Goal: Information Seeking & Learning: Learn about a topic

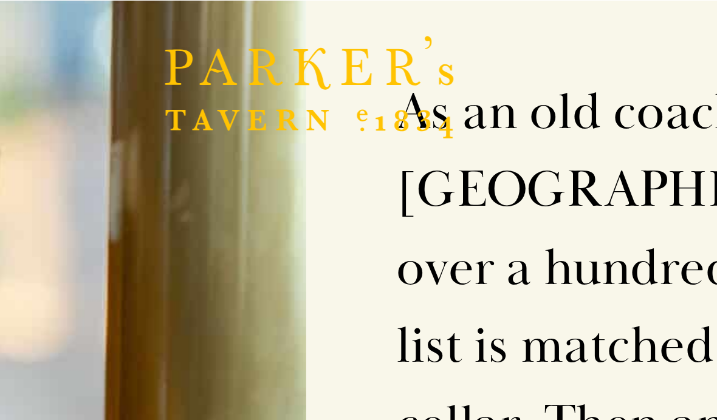
scroll to position [1053, 0]
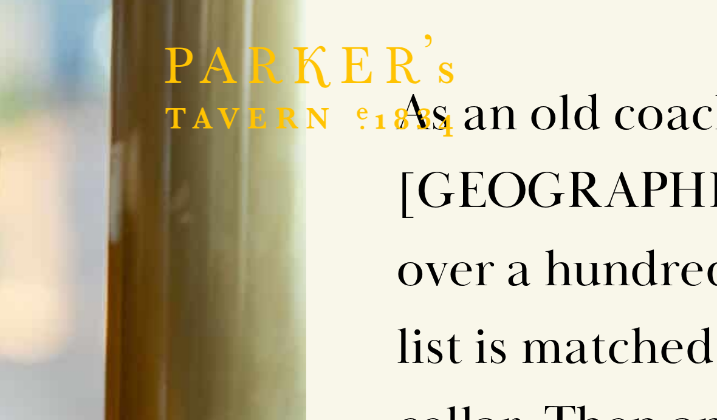
click at [359, 46] on div "The Bar As an old coaching inn, Parker’s Tavern has been a meeting spot for ove…" at bounding box center [502, 85] width 286 height 356
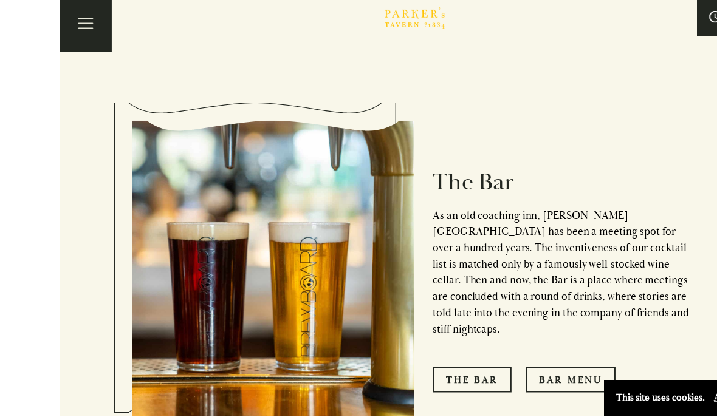
scroll to position [819, 0]
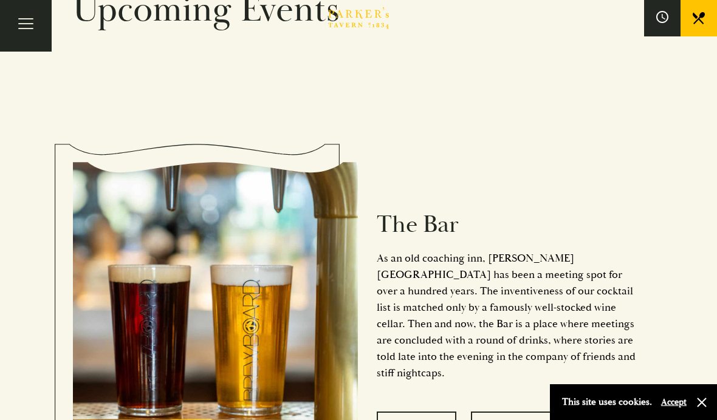
click at [402, 412] on link "The Bar" at bounding box center [417, 425] width 80 height 26
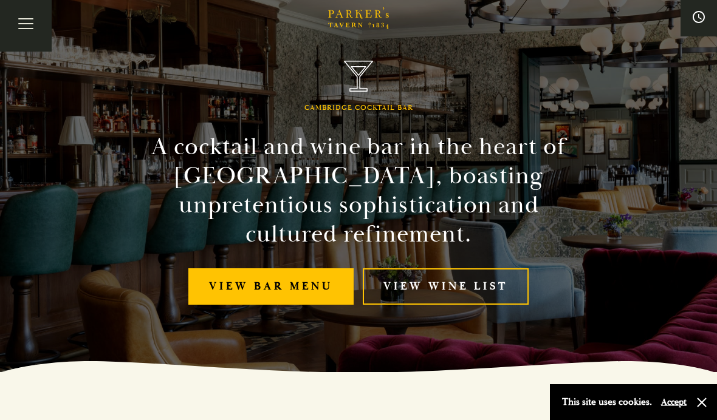
scroll to position [47, 0]
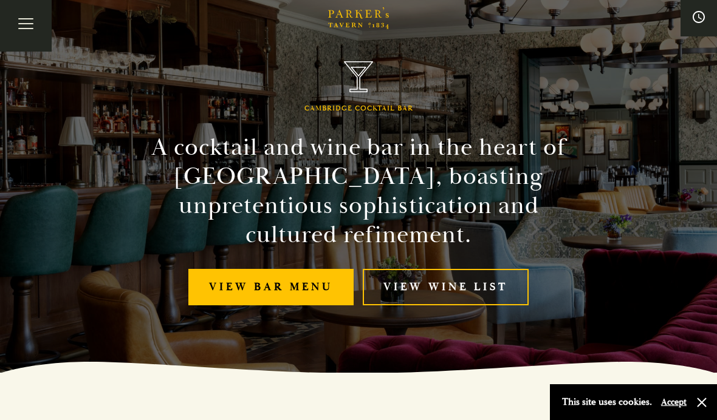
click at [260, 295] on link "View bar menu" at bounding box center [270, 287] width 165 height 37
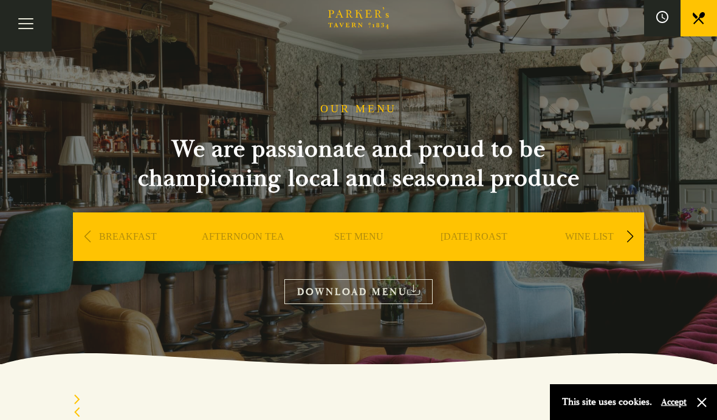
click at [24, 26] on button "Toggle navigation" at bounding box center [26, 26] width 52 height 52
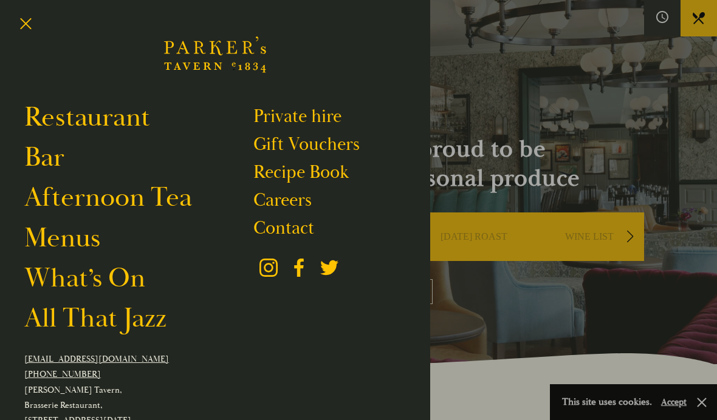
click at [42, 158] on link "Bar" at bounding box center [44, 157] width 40 height 33
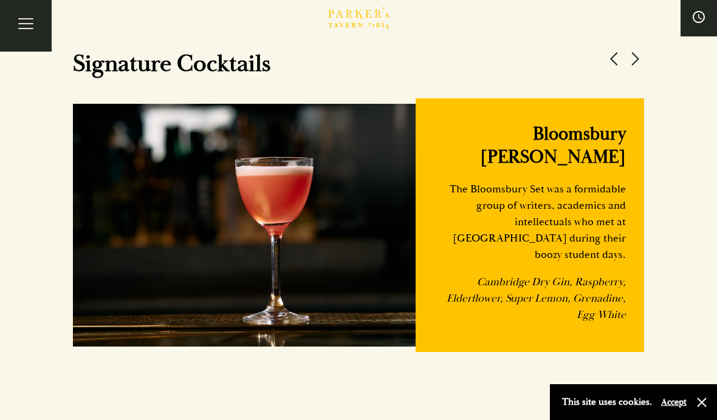
scroll to position [1066, 0]
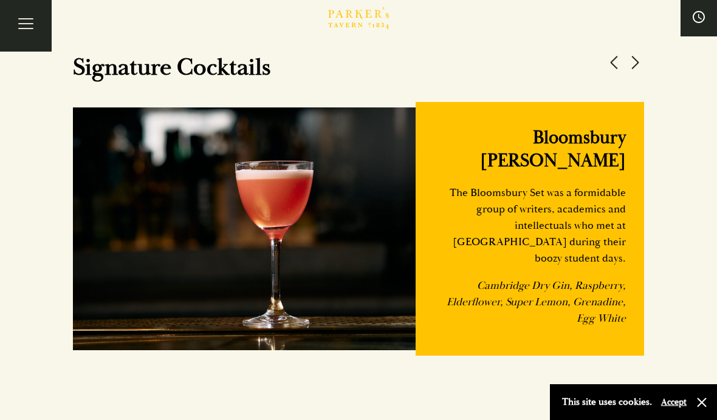
click at [642, 72] on button at bounding box center [635, 62] width 18 height 18
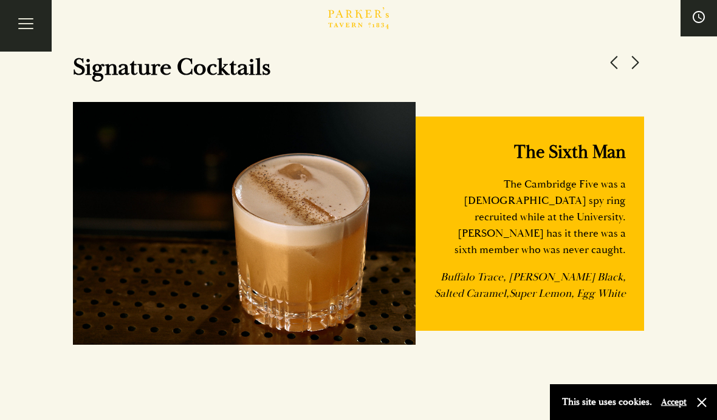
click at [642, 72] on button at bounding box center [635, 62] width 18 height 18
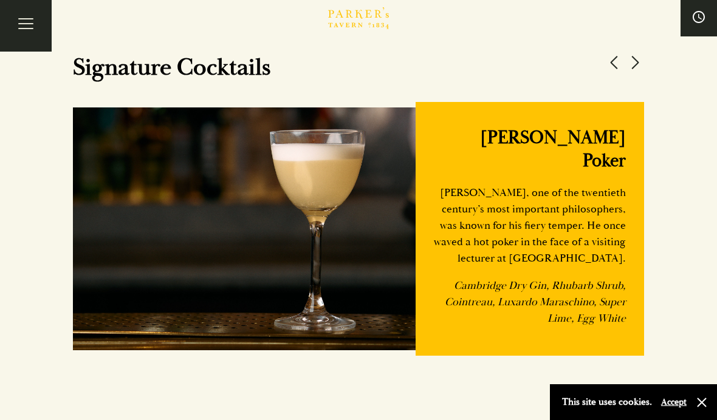
click at [643, 72] on button at bounding box center [635, 62] width 18 height 18
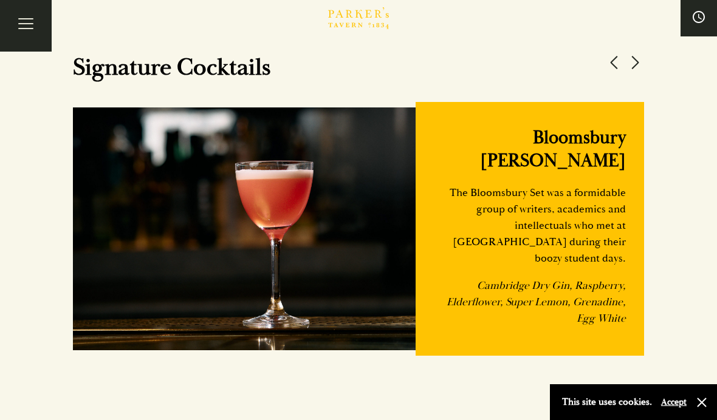
click at [655, 88] on div "Signature Cocktails Wittgenstein's Poker Ludwig Wittgenstein, one of the twenti…" at bounding box center [359, 183] width 608 height 381
click at [644, 72] on button at bounding box center [635, 62] width 18 height 18
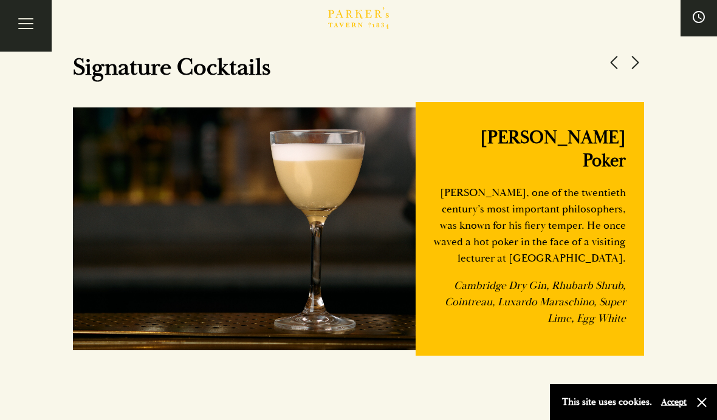
click at [641, 72] on button at bounding box center [635, 62] width 18 height 18
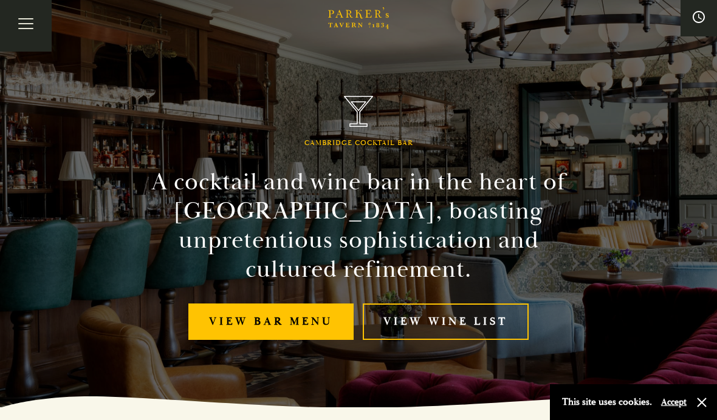
scroll to position [0, 0]
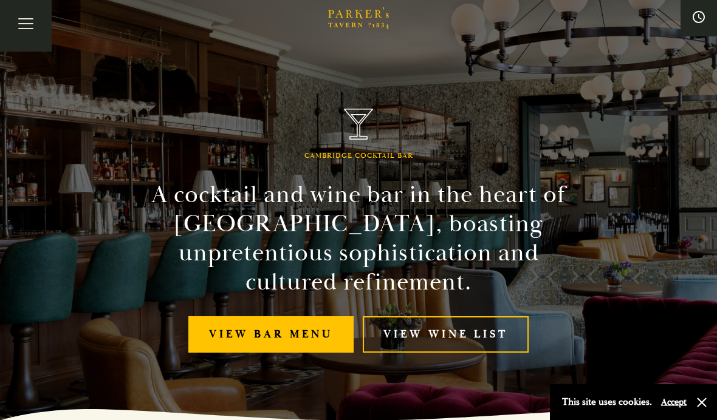
click at [30, 32] on button "Toggle navigation" at bounding box center [26, 26] width 52 height 52
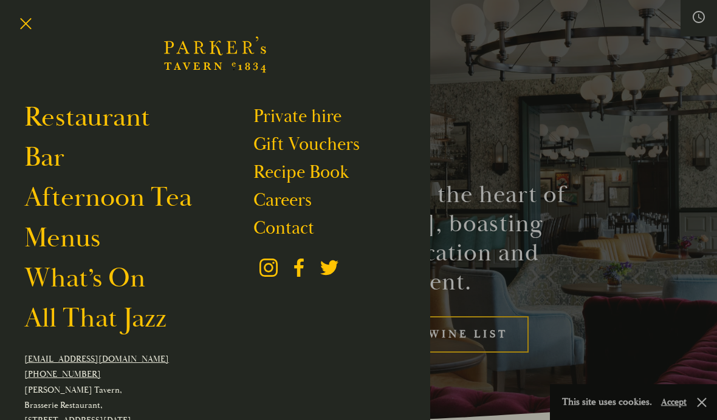
click at [45, 282] on link "What’s On" at bounding box center [84, 278] width 121 height 33
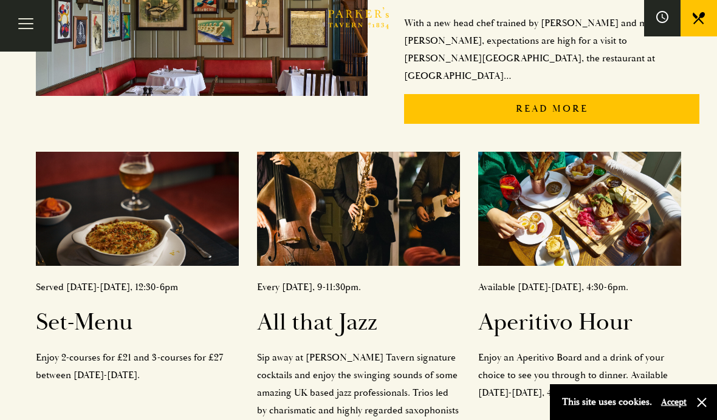
scroll to position [484, 0]
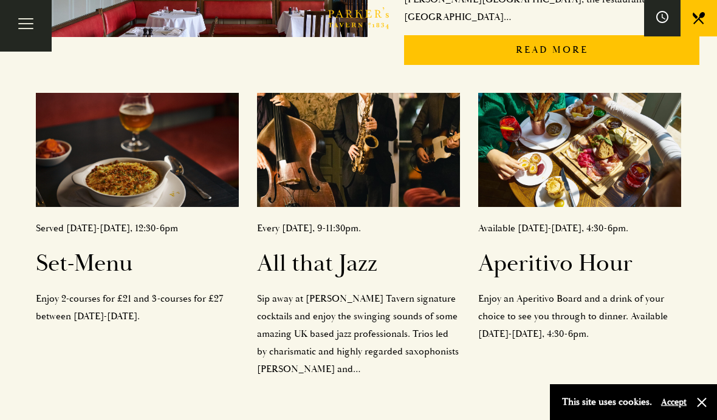
click at [333, 250] on h2 "All that Jazz" at bounding box center [358, 264] width 203 height 29
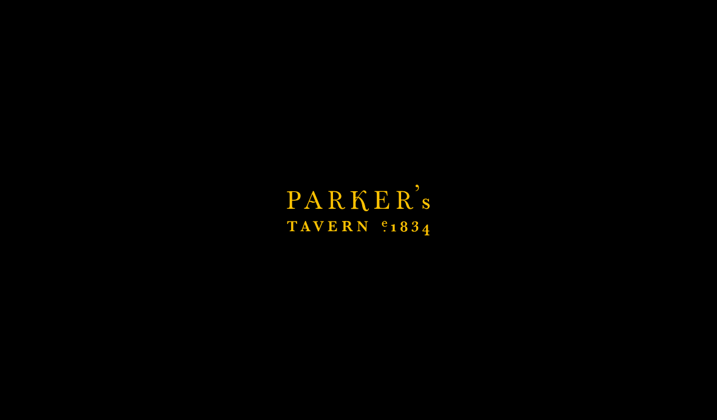
scroll to position [527, 0]
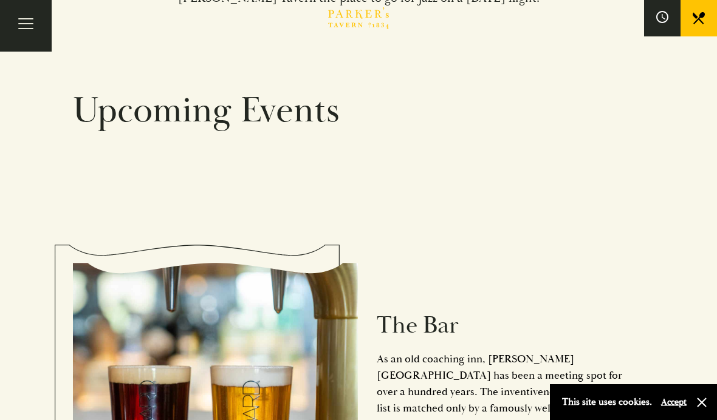
scroll to position [697, 0]
